Goal: Task Accomplishment & Management: Complete application form

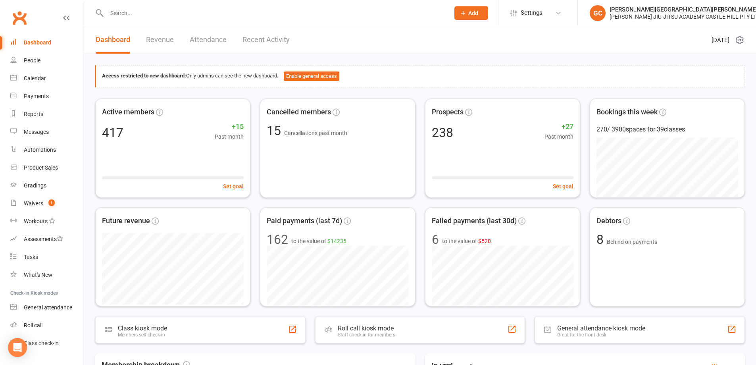
click at [119, 14] on input "text" at bounding box center [274, 13] width 340 height 11
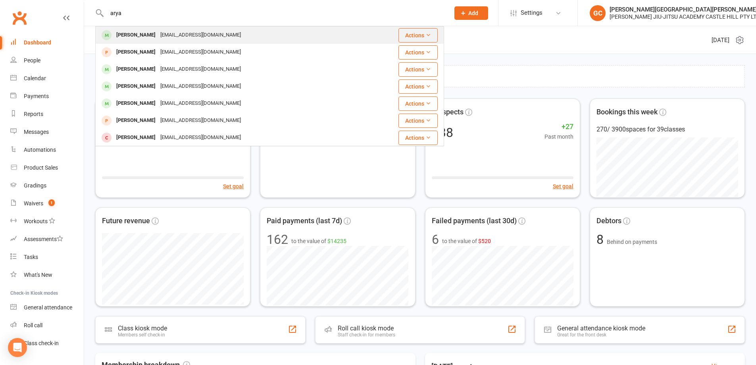
type input "arya"
click at [133, 33] on div "[PERSON_NAME]" at bounding box center [136, 35] width 44 height 12
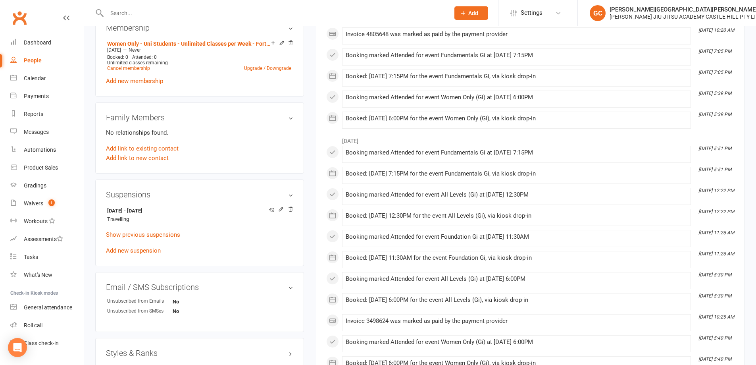
scroll to position [357, 0]
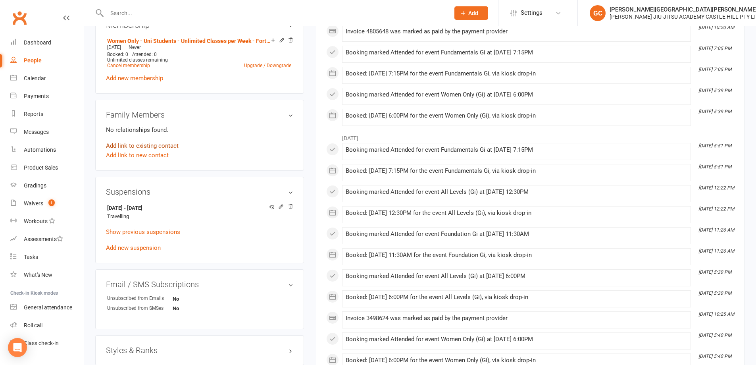
click at [139, 145] on link "Add link to existing contact" at bounding box center [142, 146] width 73 height 10
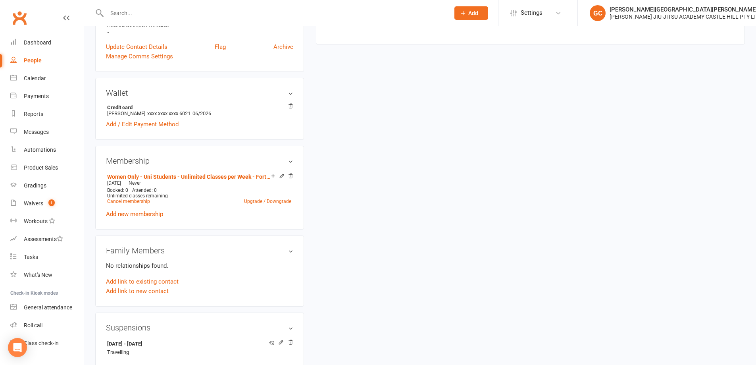
scroll to position [238, 0]
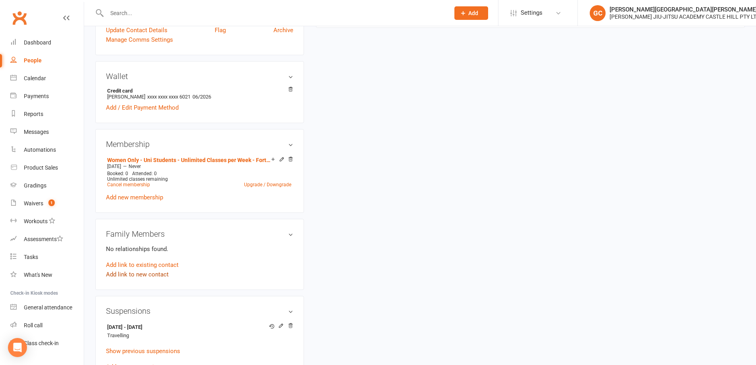
click at [134, 274] on link "Add link to new contact" at bounding box center [137, 275] width 63 height 10
click at [150, 266] on span "Member" at bounding box center [141, 265] width 22 height 7
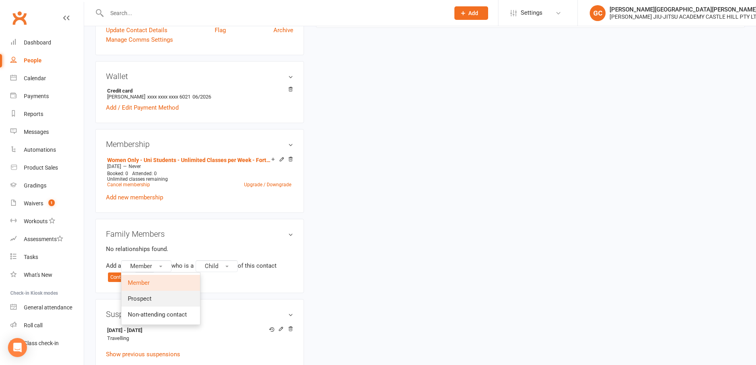
click at [143, 298] on span "Prospect" at bounding box center [140, 298] width 24 height 7
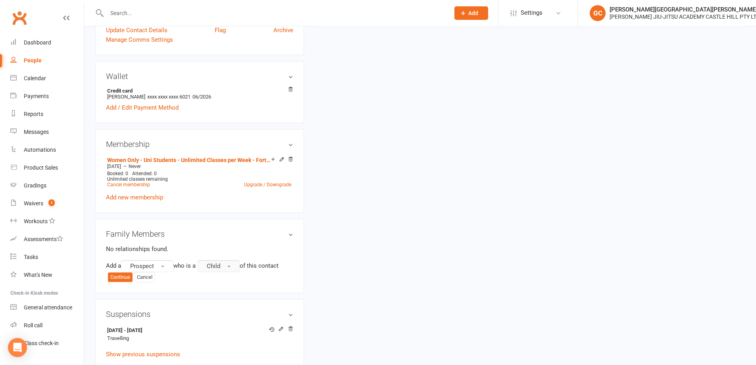
click at [231, 264] on button "Child" at bounding box center [219, 266] width 42 height 12
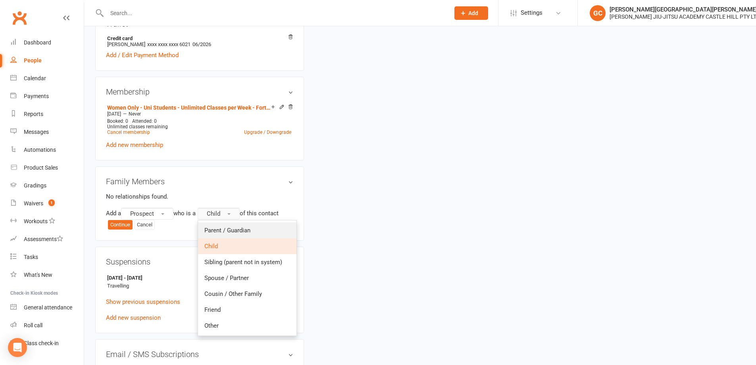
scroll to position [291, 0]
click at [204, 198] on p "No relationships found." at bounding box center [199, 196] width 187 height 10
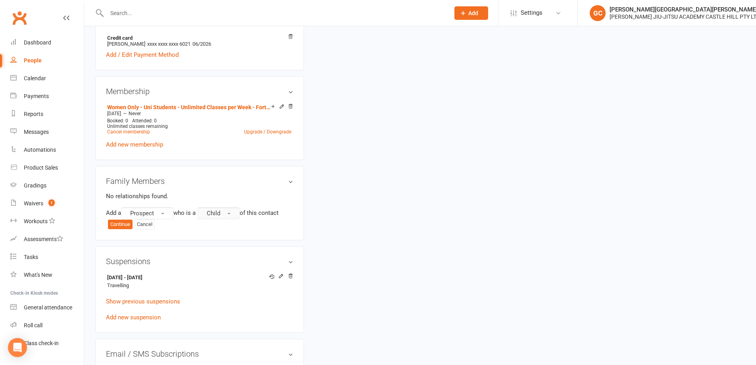
click at [225, 214] on button "Child" at bounding box center [219, 213] width 42 height 12
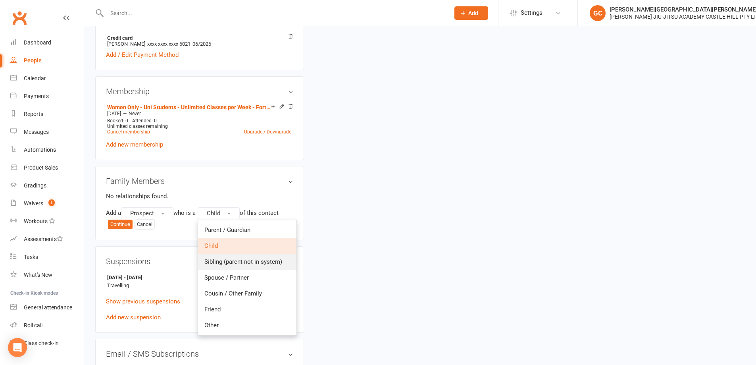
click at [223, 260] on span "Sibling (parent not in system)" at bounding box center [243, 261] width 78 height 7
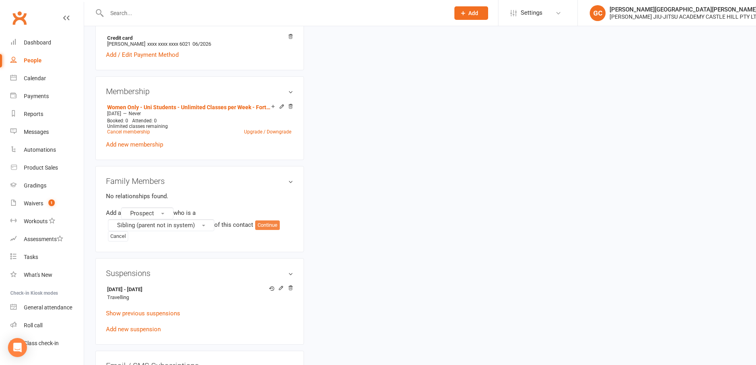
click at [275, 224] on button "Continue" at bounding box center [267, 225] width 25 height 10
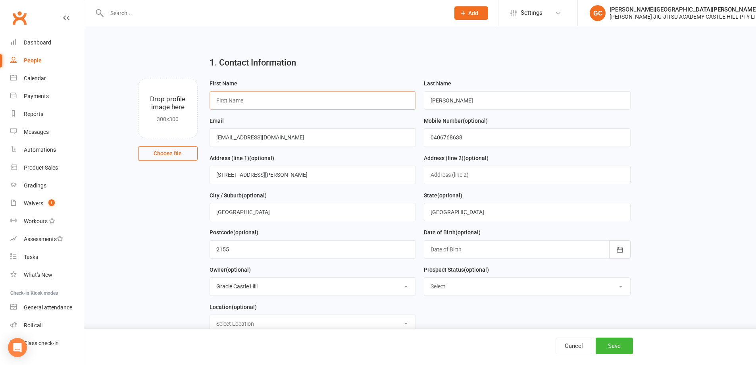
click at [245, 97] on input "text" at bounding box center [313, 100] width 207 height 18
type input "Yuvi"
drag, startPoint x: 616, startPoint y: 348, endPoint x: 621, endPoint y: 348, distance: 4.4
click at [620, 348] on button "Save" at bounding box center [614, 345] width 37 height 17
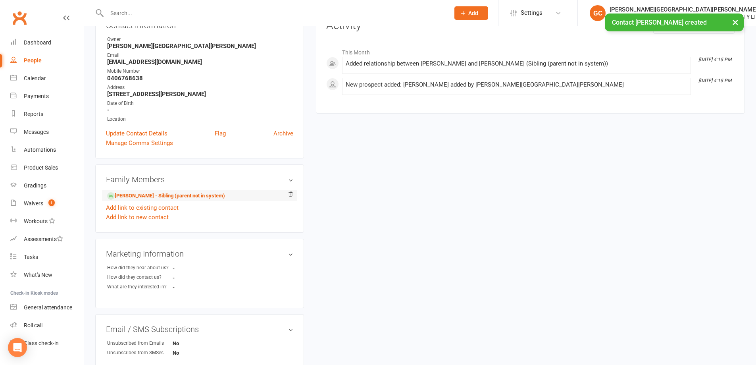
scroll to position [185, 0]
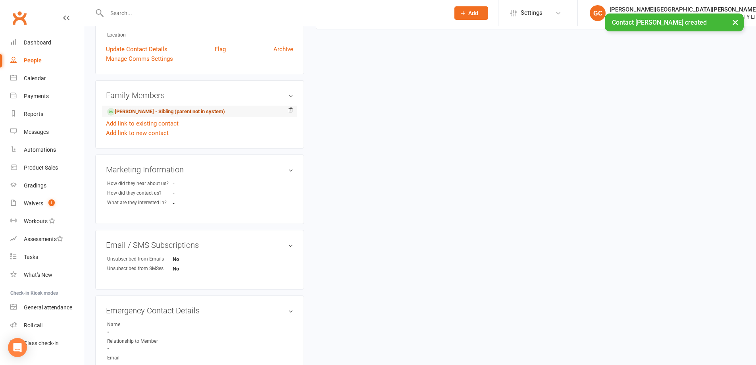
click at [141, 108] on link "[PERSON_NAME] - Sibling (parent not in system)" at bounding box center [166, 112] width 118 height 8
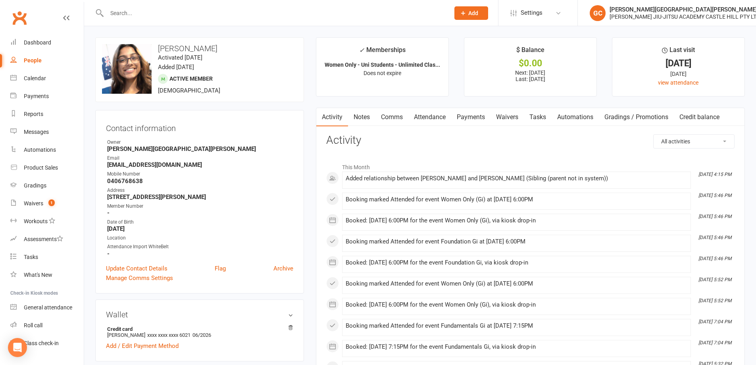
click at [518, 117] on link "Waivers" at bounding box center [507, 117] width 33 height 18
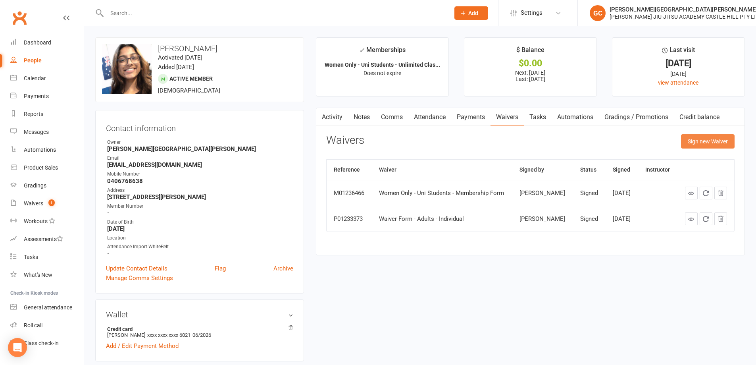
click at [714, 141] on button "Sign new Waiver" at bounding box center [708, 141] width 54 height 14
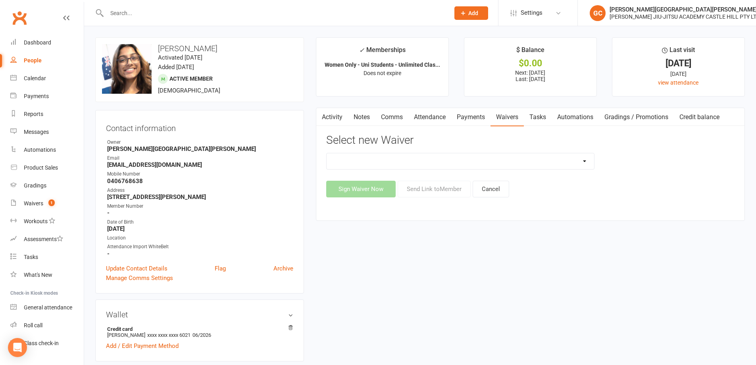
click at [443, 162] on select "Adult and Kids Combined Membership Form Adults Membership Form Member Transfer …" at bounding box center [461, 161] width 268 height 16
select select "13041"
click at [327, 153] on select "Adult and Kids Combined Membership Form Adults Membership Form Member Transfer …" at bounding box center [461, 161] width 268 height 16
click at [439, 191] on button "Send Link to Member" at bounding box center [434, 189] width 73 height 17
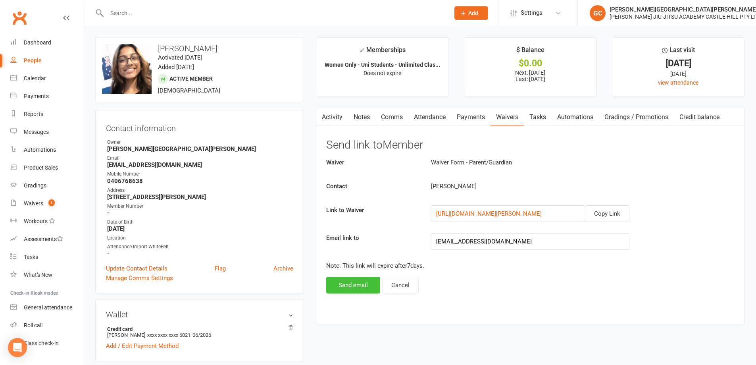
click at [366, 287] on button "Send email" at bounding box center [353, 285] width 54 height 17
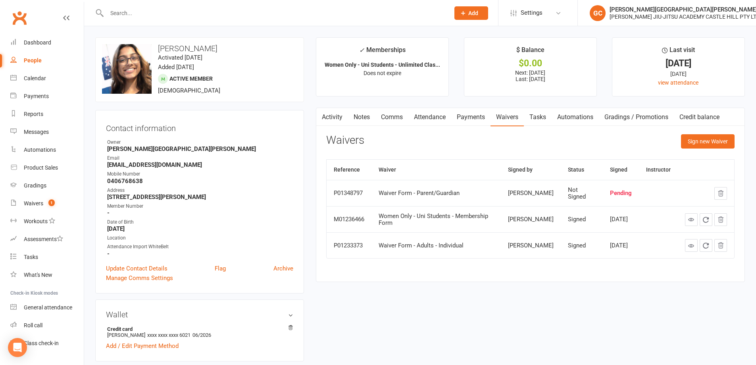
click at [31, 61] on div "People" at bounding box center [33, 60] width 18 height 6
select select "100"
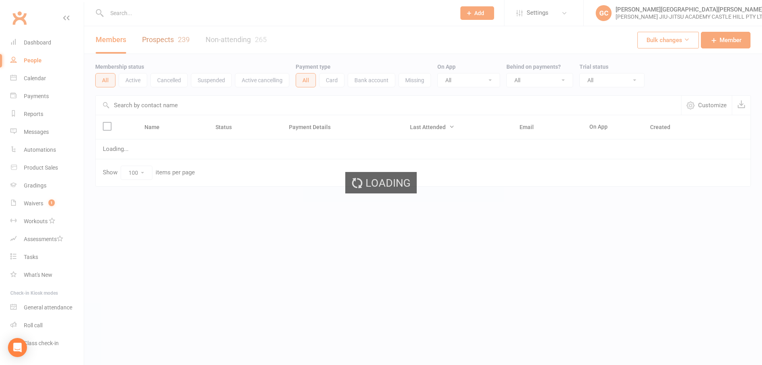
click at [168, 39] on link "Prospects 239" at bounding box center [166, 39] width 48 height 27
click at [165, 39] on div "Loading" at bounding box center [381, 182] width 762 height 365
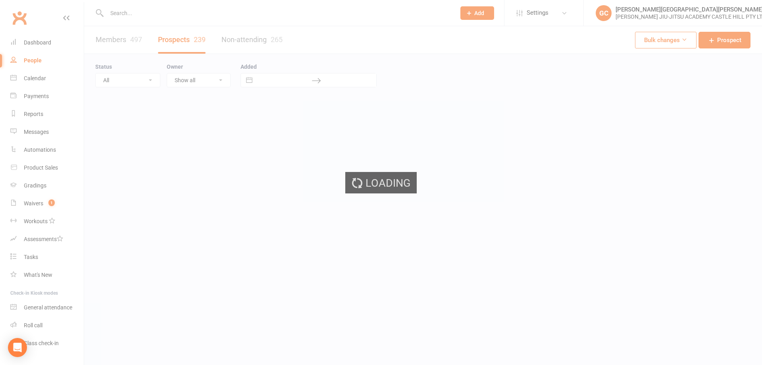
select select "100"
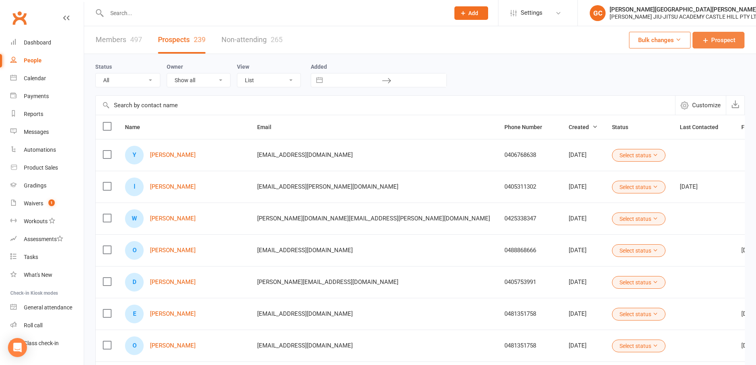
click at [726, 42] on span "Prospect" at bounding box center [723, 40] width 24 height 10
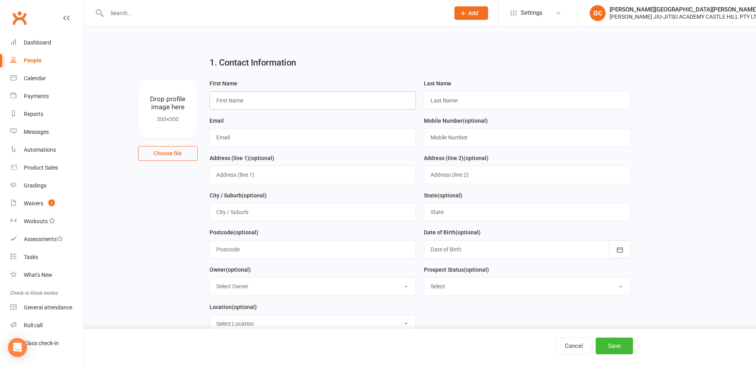
click at [235, 101] on input "text" at bounding box center [313, 100] width 207 height 18
paste input "[PERSON_NAME] [PERSON_NAME]"
type input "[PERSON_NAME] [PERSON_NAME]"
click at [456, 99] on input "text" at bounding box center [527, 100] width 207 height 18
paste input "[PERSON_NAME] [PERSON_NAME]"
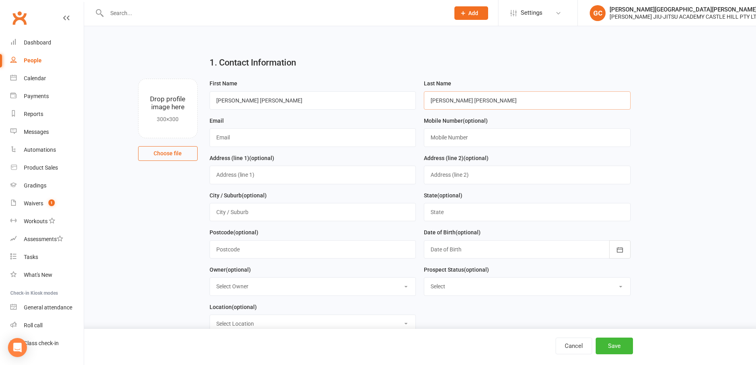
drag, startPoint x: 487, startPoint y: 100, endPoint x: 563, endPoint y: 103, distance: 76.3
click at [563, 103] on input "[PERSON_NAME] [PERSON_NAME]" at bounding box center [527, 100] width 207 height 18
drag, startPoint x: 468, startPoint y: 100, endPoint x: 360, endPoint y: 102, distance: 108.4
click at [360, 102] on form "First Name [PERSON_NAME] Beteto [PERSON_NAME] Last Name [PERSON_NAME] Beteto Em…" at bounding box center [420, 209] width 429 height 260
type input "Beteto"
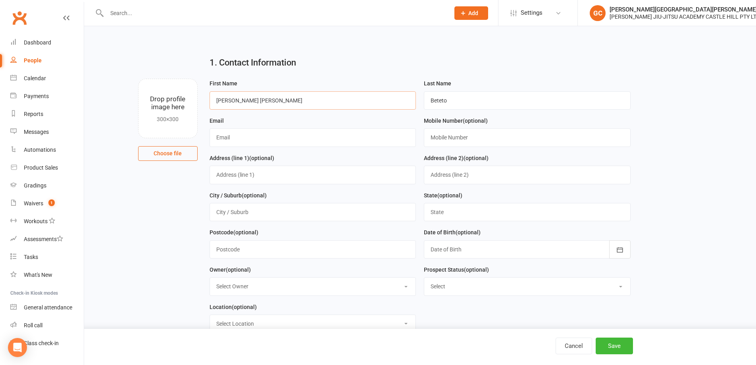
drag, startPoint x: 331, startPoint y: 98, endPoint x: 229, endPoint y: 100, distance: 102.0
click at [229, 100] on input "[PERSON_NAME] [PERSON_NAME]" at bounding box center [313, 100] width 207 height 18
type input "[PERSON_NAME]"
click at [235, 138] on input "text" at bounding box center [313, 137] width 207 height 18
paste input "[EMAIL_ADDRESS][DOMAIN_NAME]"
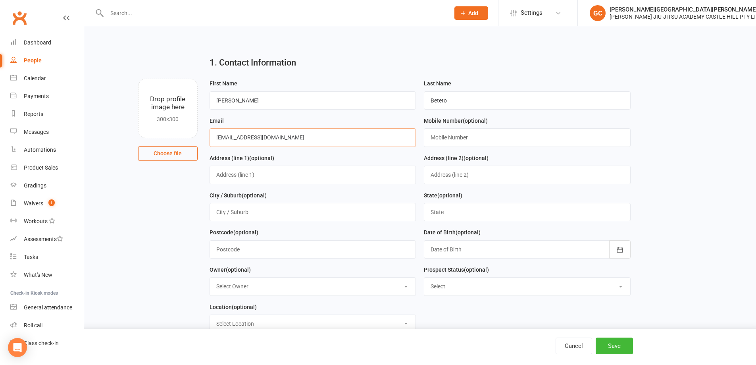
type input "[EMAIL_ADDRESS][DOMAIN_NAME]"
click at [446, 140] on input "text" at bounding box center [527, 137] width 207 height 18
paste input "0416533372"
type input "0416533372"
click at [625, 346] on button "Save" at bounding box center [614, 345] width 37 height 17
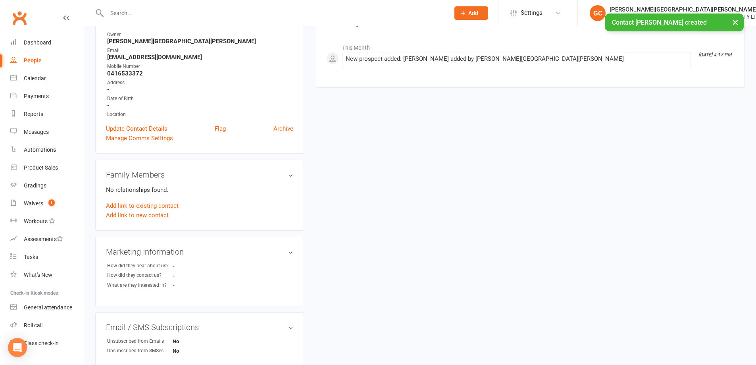
scroll to position [119, 0]
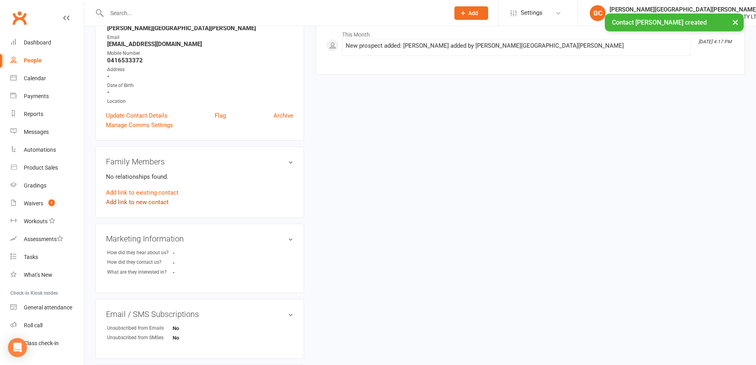
click at [139, 200] on link "Add link to new contact" at bounding box center [137, 202] width 63 height 10
click at [152, 191] on span "Member" at bounding box center [141, 193] width 22 height 7
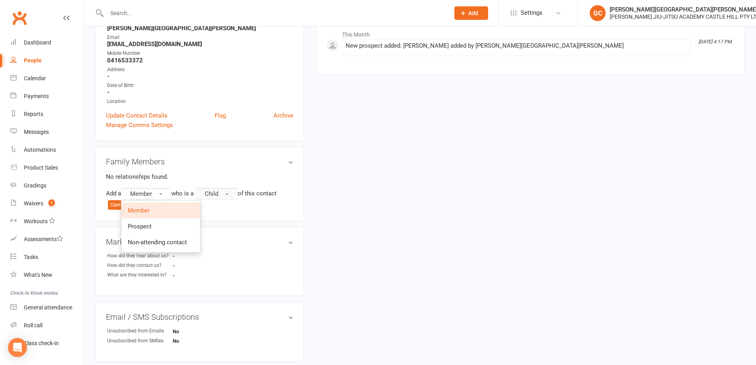
click at [229, 194] on span "button" at bounding box center [226, 194] width 3 height 2
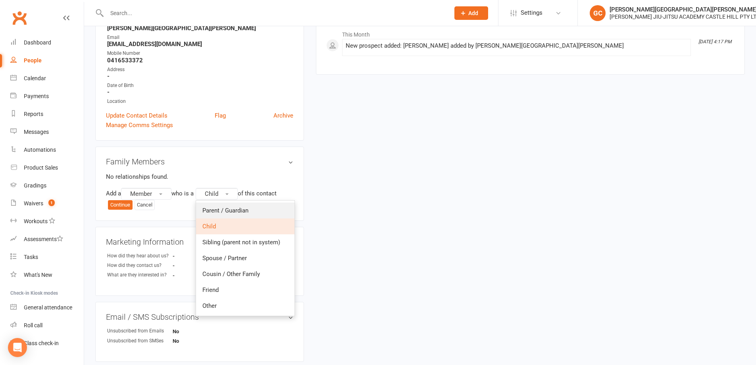
click at [233, 209] on span "Parent / Guardian" at bounding box center [225, 210] width 46 height 7
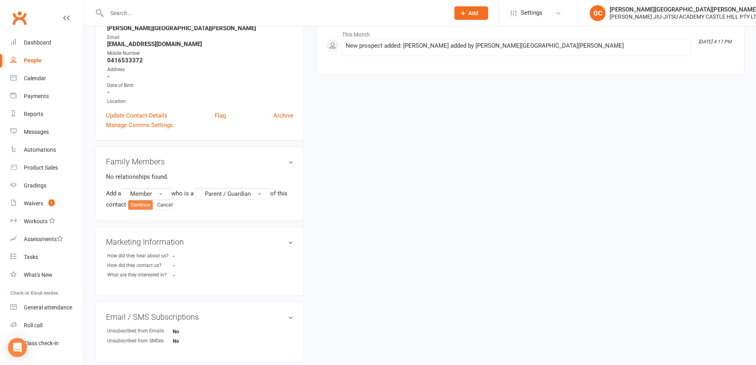
drag, startPoint x: 154, startPoint y: 204, endPoint x: 159, endPoint y: 206, distance: 5.3
click at [153, 204] on button "Continue" at bounding box center [140, 205] width 25 height 10
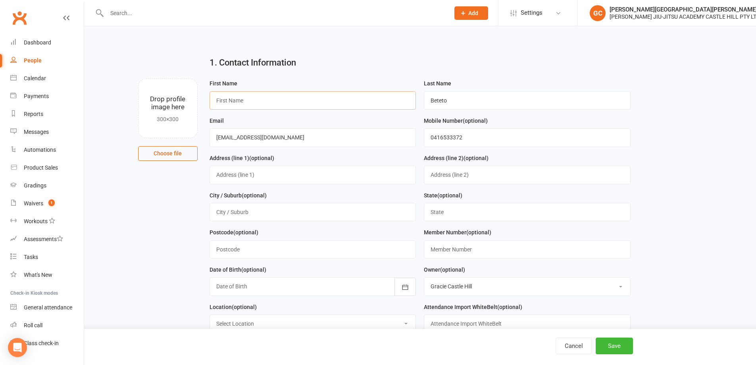
click at [234, 103] on input "text" at bounding box center [313, 100] width 207 height 18
type input "[PERSON_NAME]"
click at [619, 342] on button "Save" at bounding box center [614, 345] width 37 height 17
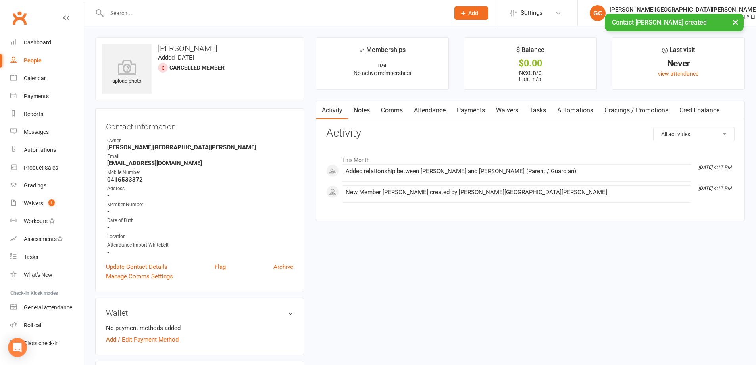
click at [514, 110] on link "Waivers" at bounding box center [507, 110] width 33 height 18
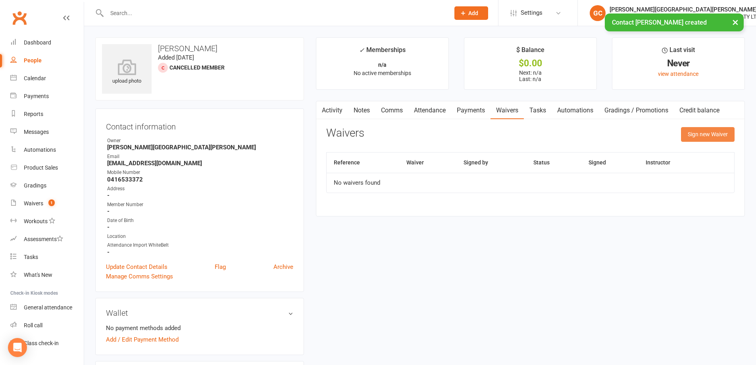
click at [710, 136] on button "Sign new Waiver" at bounding box center [708, 134] width 54 height 14
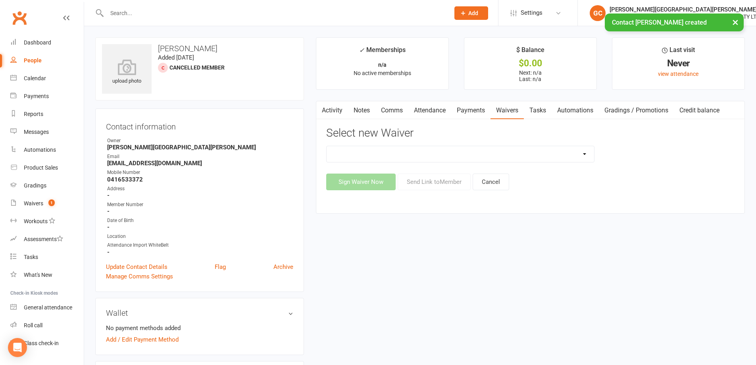
click at [411, 149] on select "Adult and Kids Combined Membership Form Adults Membership Form Member Transfer …" at bounding box center [461, 154] width 268 height 16
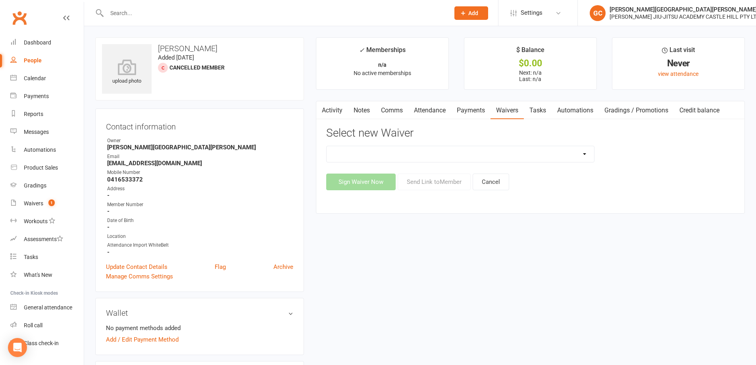
select select "13041"
click at [327, 146] on select "Adult and Kids Combined Membership Form Adults Membership Form Member Transfer …" at bounding box center [461, 154] width 268 height 16
click at [443, 182] on button "Send Link to Member" at bounding box center [434, 181] width 73 height 17
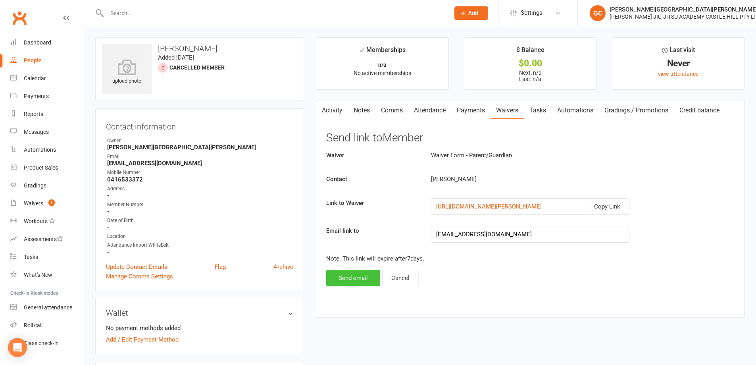
click at [352, 281] on button "Send email" at bounding box center [353, 278] width 54 height 17
